Goal: Task Accomplishment & Management: Use online tool/utility

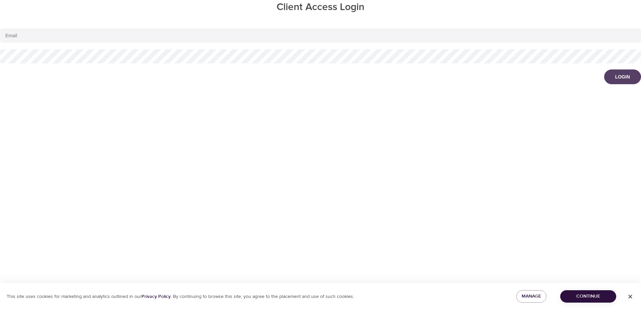
type input "[PERSON_NAME][EMAIL_ADDRESS][DOMAIN_NAME]"
click at [627, 81] on button "Login" at bounding box center [622, 76] width 37 height 15
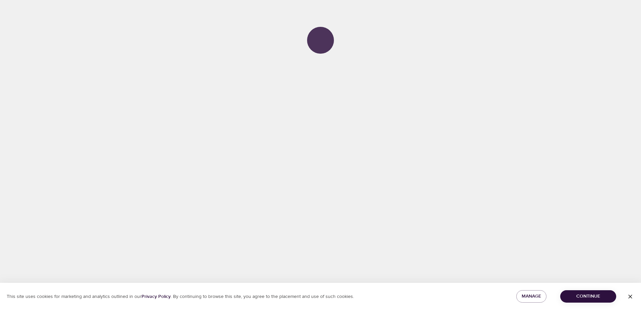
select select "695"
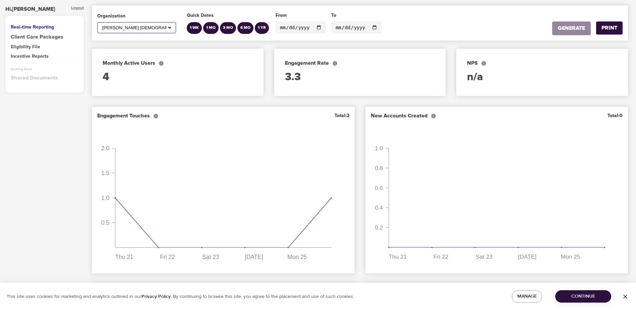
click at [317, 29] on input "[DATE]" at bounding box center [300, 27] width 50 height 12
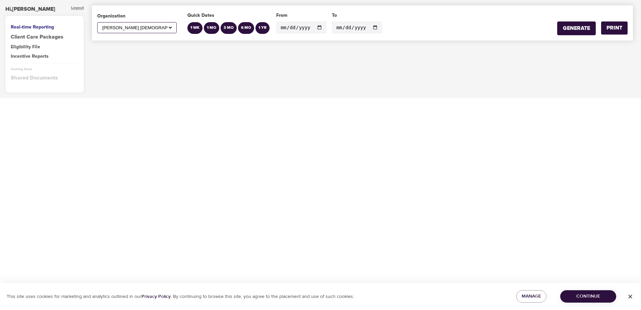
type input "[DATE]"
click at [371, 27] on input "[DATE]" at bounding box center [357, 27] width 50 height 12
type input "[DATE]"
click at [583, 28] on div "GENERATE" at bounding box center [576, 28] width 27 height 8
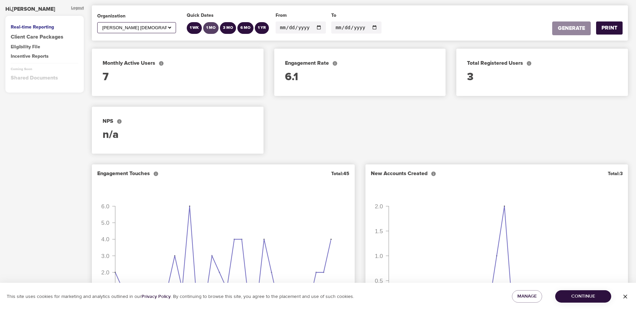
click at [207, 28] on div "1 MO" at bounding box center [210, 28] width 9 height 6
type input "[DATE]"
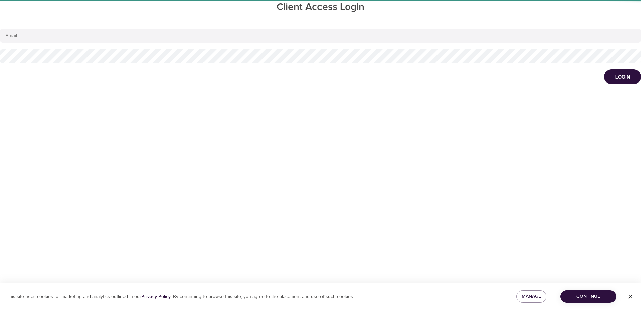
type input "[PERSON_NAME][EMAIL_ADDRESS][DOMAIN_NAME]"
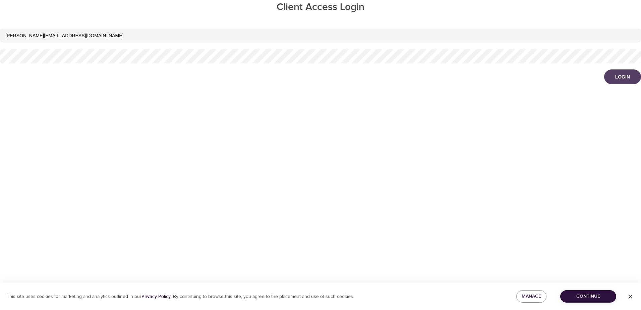
click at [618, 80] on div "Login" at bounding box center [622, 76] width 15 height 7
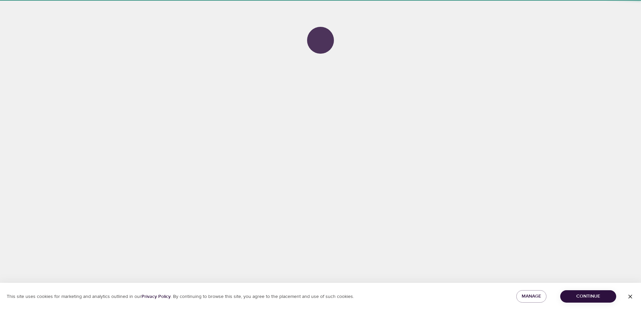
select select "695"
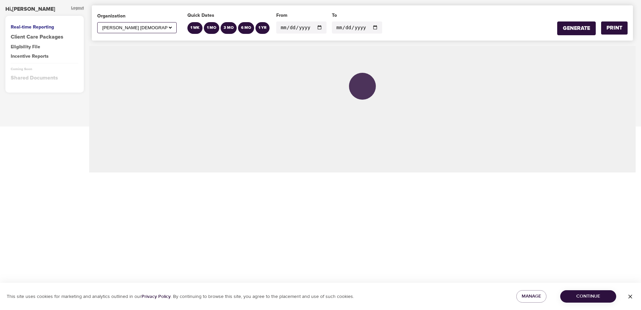
click at [315, 28] on input "[DATE]" at bounding box center [301, 27] width 50 height 12
type input "[DATE]"
click at [370, 26] on input "[DATE]" at bounding box center [357, 27] width 50 height 12
type input "[DATE]"
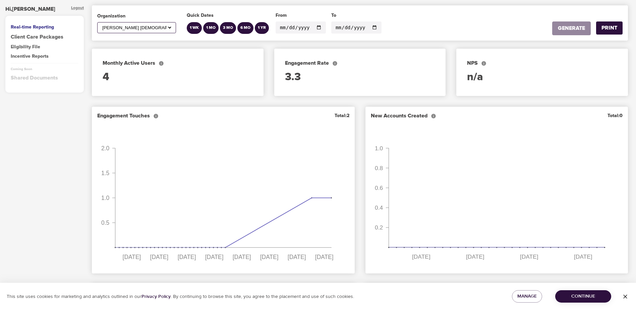
click at [350, 31] on input "[DATE]" at bounding box center [356, 27] width 50 height 12
click at [309, 28] on input "[DATE]" at bounding box center [300, 27] width 50 height 12
click at [314, 28] on input "[DATE]" at bounding box center [300, 27] width 50 height 12
click at [369, 26] on input "[DATE]" at bounding box center [356, 27] width 50 height 12
click at [404, 22] on div "Quick Dates 1 WK 1 [GEOGRAPHIC_DATA] 3 [GEOGRAPHIC_DATA] 6 MO 1 YR From [DATE] …" at bounding box center [346, 23] width 341 height 22
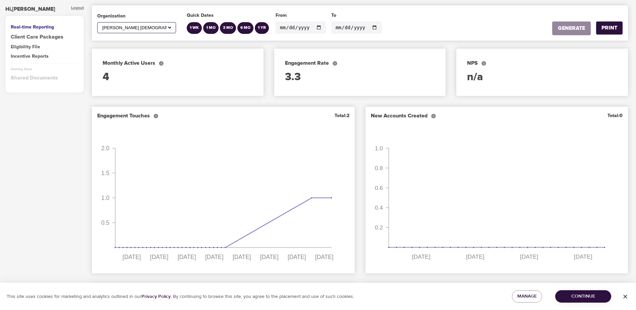
click at [571, 297] on span "Continue" at bounding box center [582, 296] width 45 height 8
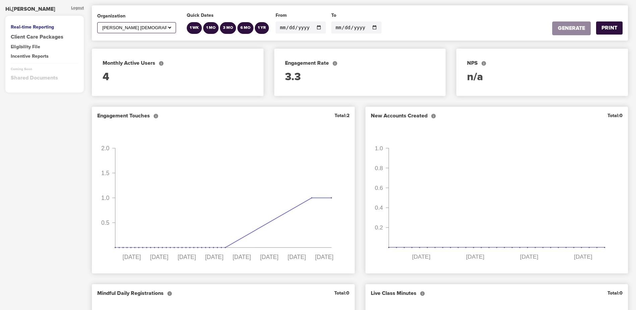
click at [169, 26] on select "All [PERSON_NAME] Sioux Community" at bounding box center [136, 28] width 71 height 6
click at [101, 25] on select "All [PERSON_NAME] Sioux Community" at bounding box center [136, 28] width 71 height 6
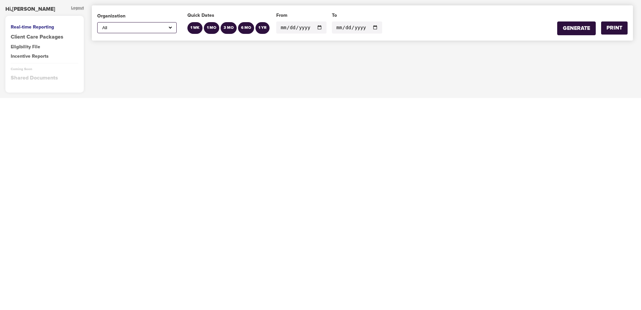
click at [170, 27] on select "All [PERSON_NAME] Sioux Community" at bounding box center [137, 28] width 72 height 6
select select "695"
click at [101, 25] on select "All [PERSON_NAME] Sioux Community" at bounding box center [137, 28] width 72 height 6
click at [195, 27] on div "1 WK" at bounding box center [194, 28] width 9 height 6
click at [212, 28] on div "1 MO" at bounding box center [211, 28] width 9 height 6
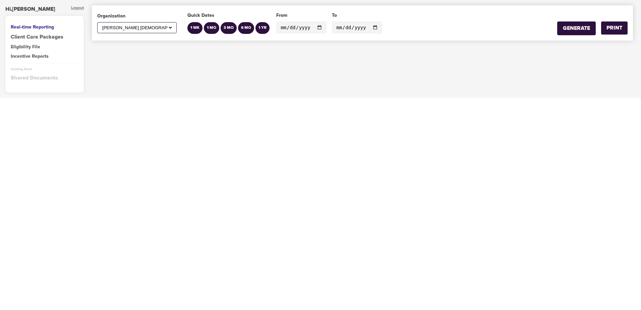
click at [317, 26] on input "[DATE]" at bounding box center [301, 27] width 50 height 12
type input "[DATE]"
click at [559, 25] on button "GENERATE" at bounding box center [576, 28] width 39 height 14
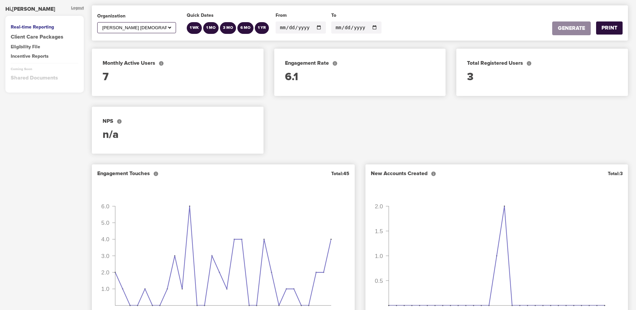
click at [23, 44] on div "Eligibility File" at bounding box center [45, 47] width 68 height 7
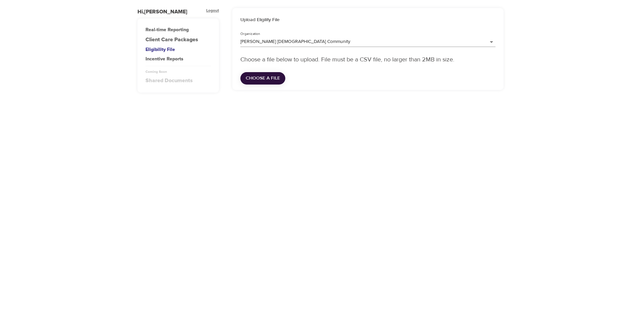
click at [163, 36] on div "Client Care Packages" at bounding box center [177, 40] width 65 height 8
